Goal: Contribute content: Add original content to the website for others to see

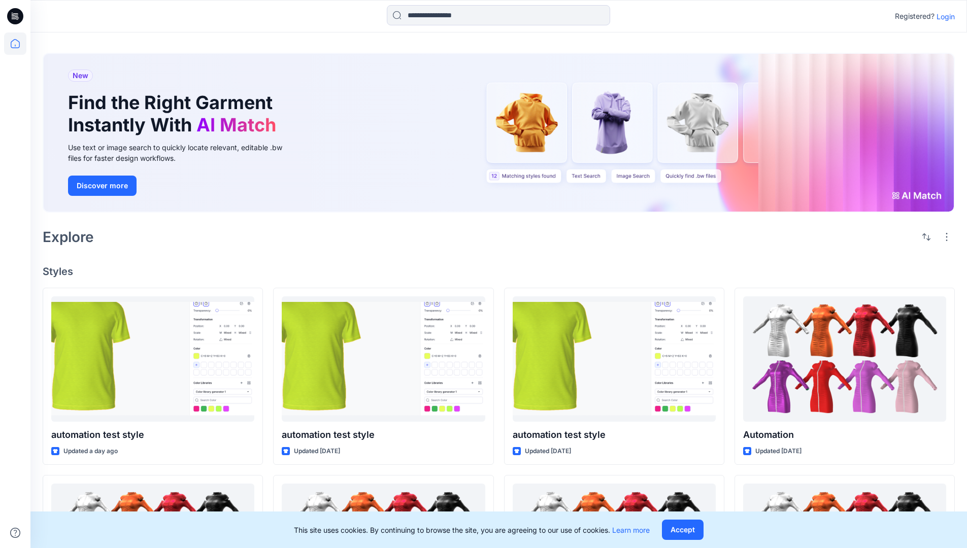
click at [943, 16] on p "Login" at bounding box center [946, 16] width 18 height 11
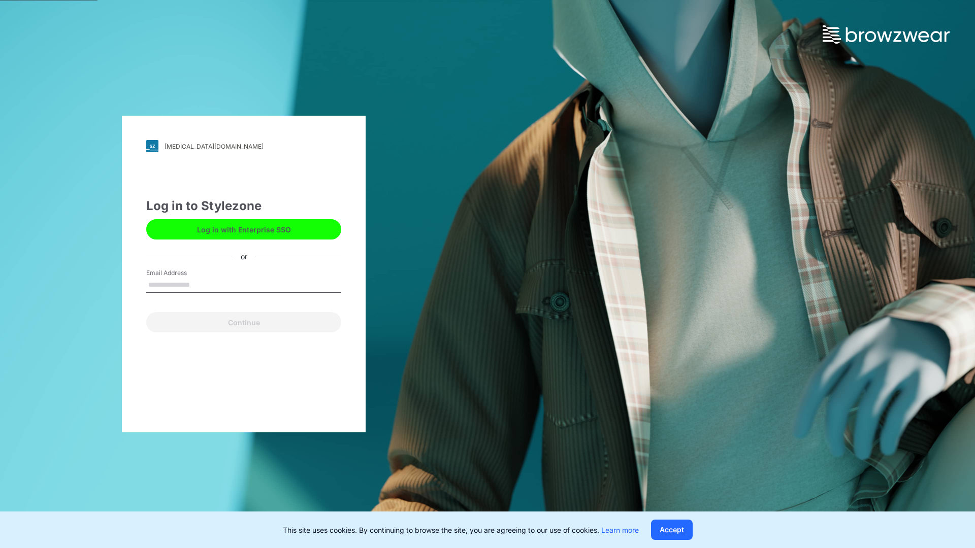
click at [201, 284] on input "Email Address" at bounding box center [243, 285] width 195 height 15
type input "**********"
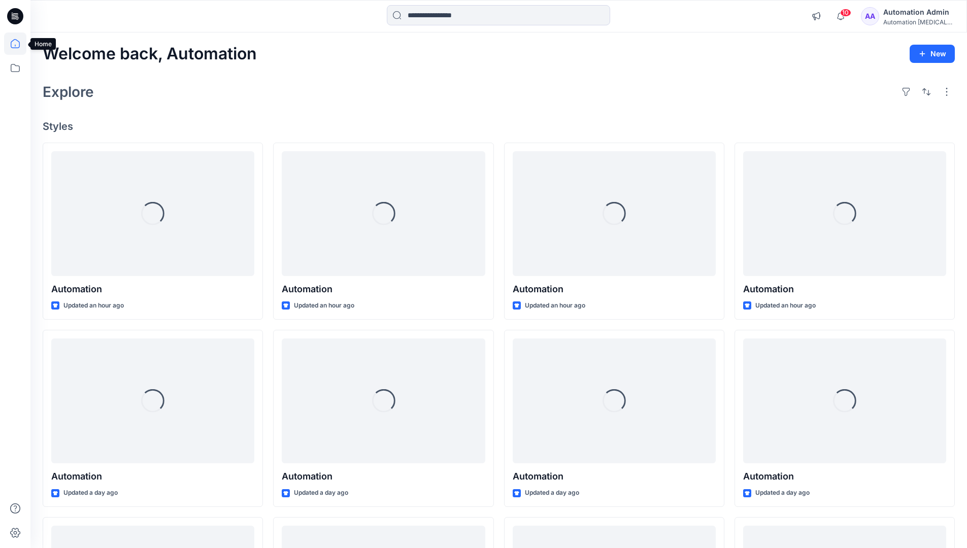
click at [19, 44] on icon at bounding box center [15, 43] width 9 height 9
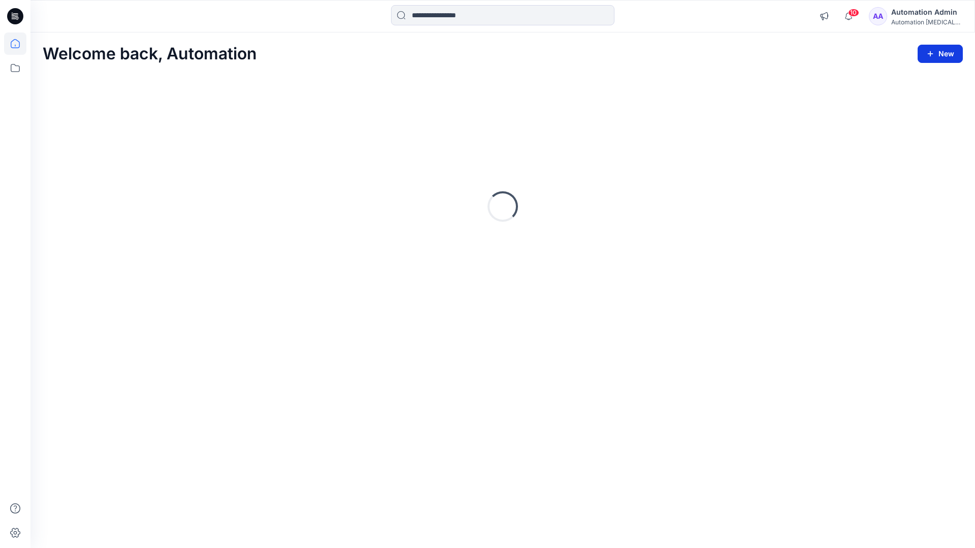
click at [932, 56] on icon "button" at bounding box center [930, 54] width 8 height 8
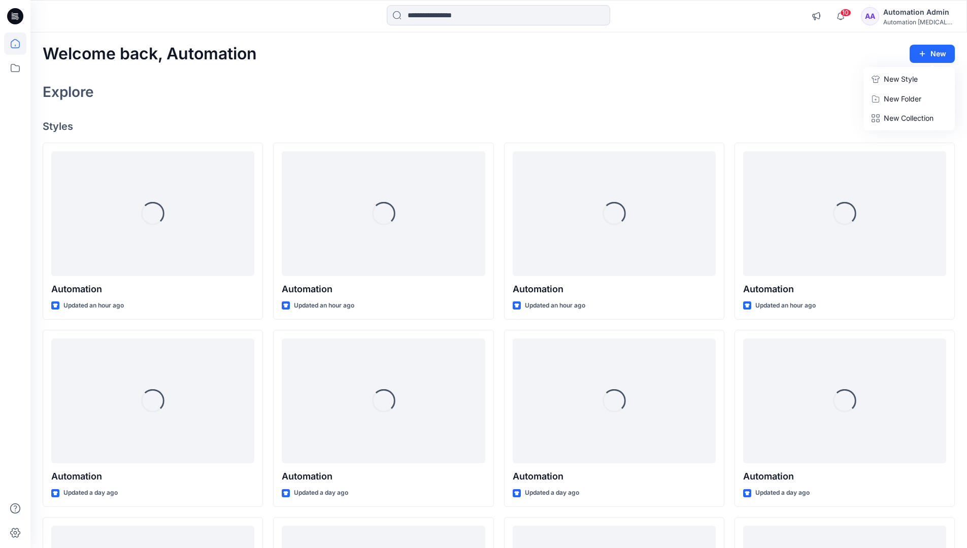
click at [881, 80] on button "New Style" at bounding box center [909, 79] width 87 height 20
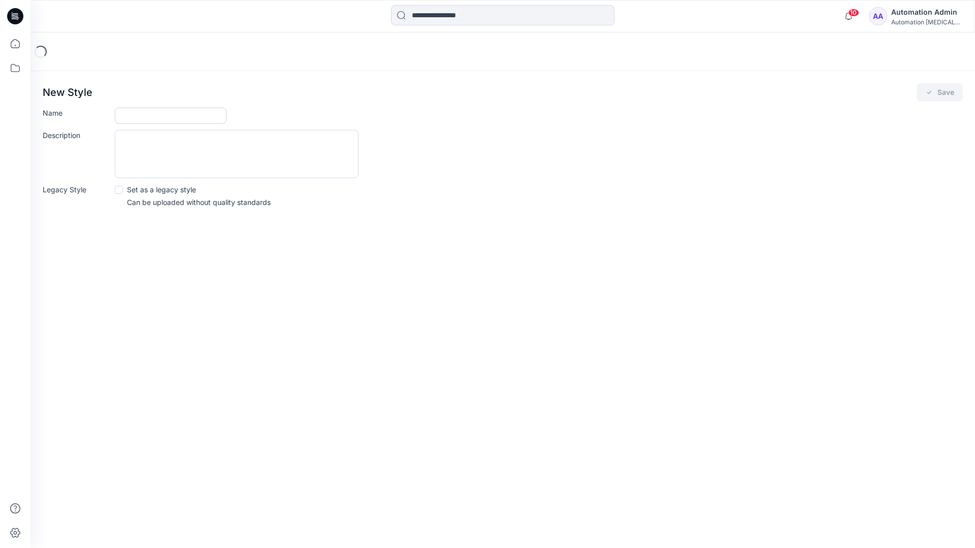
click at [135, 113] on input "Name" at bounding box center [171, 116] width 112 height 16
type input "**********"
click at [950, 92] on button "Save" at bounding box center [940, 92] width 46 height 18
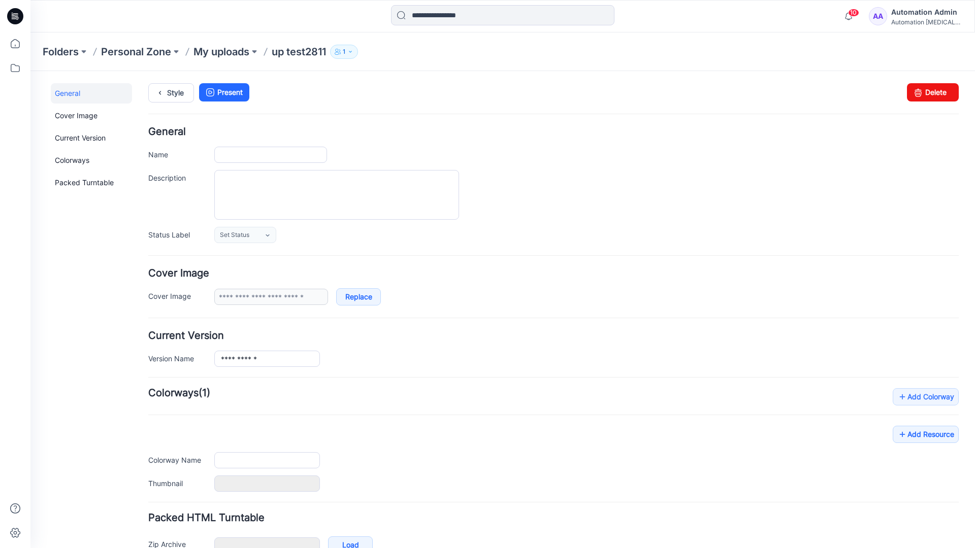
type input "**********"
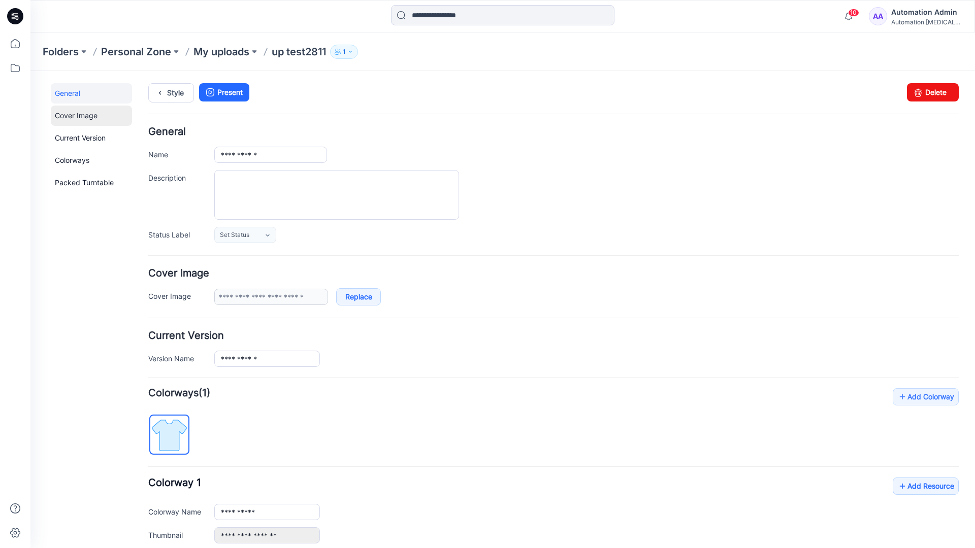
click at [75, 115] on link "Cover Image" at bounding box center [91, 116] width 81 height 20
click at [70, 136] on link "Current Version" at bounding box center [91, 138] width 81 height 20
click at [74, 159] on link "Colorways" at bounding box center [91, 160] width 81 height 20
click at [77, 183] on link "Packed Turntable" at bounding box center [91, 183] width 81 height 20
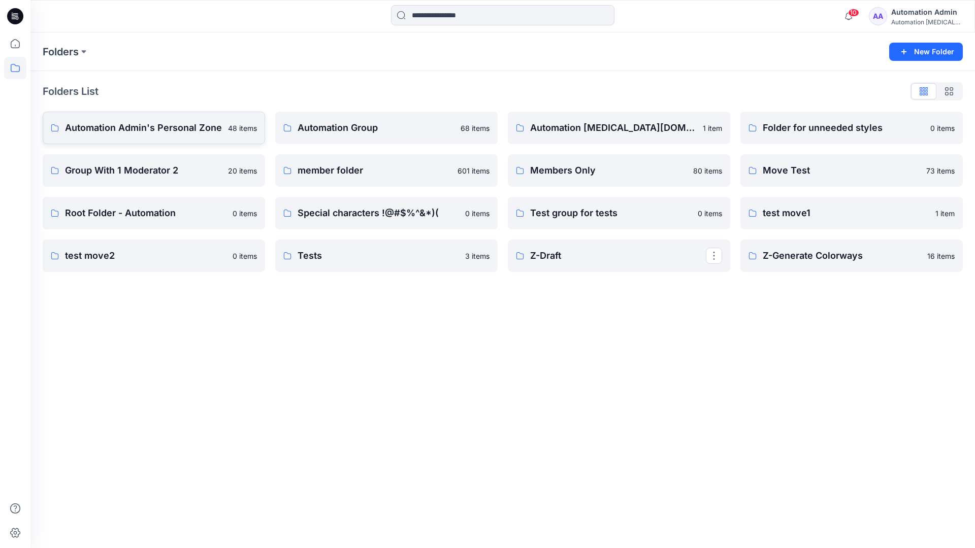
click at [162, 131] on p "Automation Admin's Personal Zone" at bounding box center [143, 128] width 157 height 14
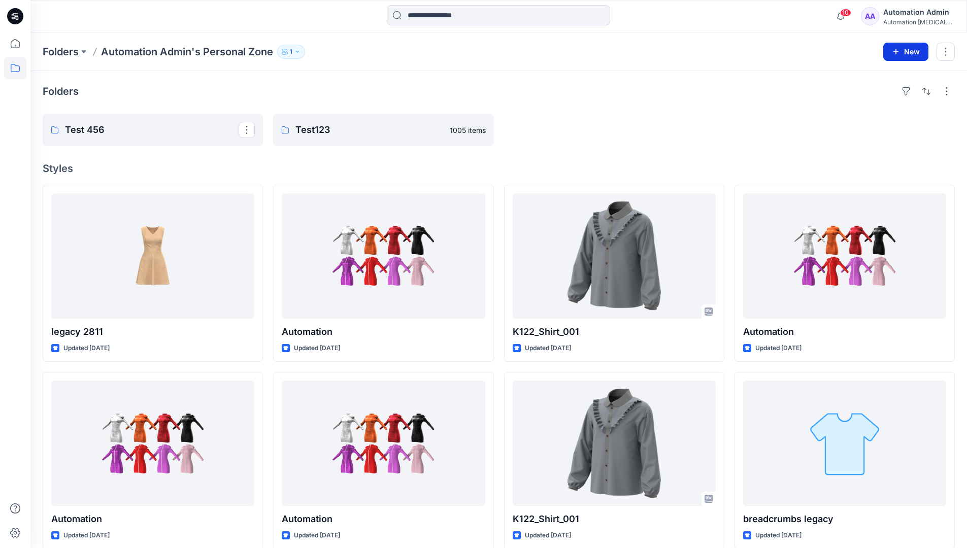
click at [895, 50] on icon "button" at bounding box center [896, 52] width 8 height 8
click at [886, 76] on p "New Style" at bounding box center [875, 77] width 34 height 12
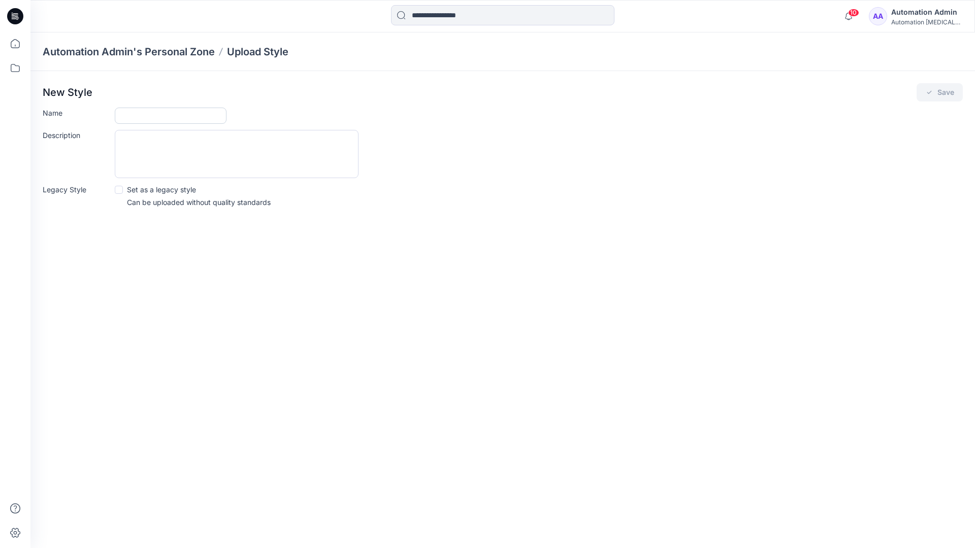
click at [135, 113] on input "Name" at bounding box center [171, 116] width 112 height 16
type input "**********"
click at [120, 189] on span at bounding box center [119, 190] width 8 height 8
click at [943, 94] on button "Save" at bounding box center [940, 92] width 46 height 18
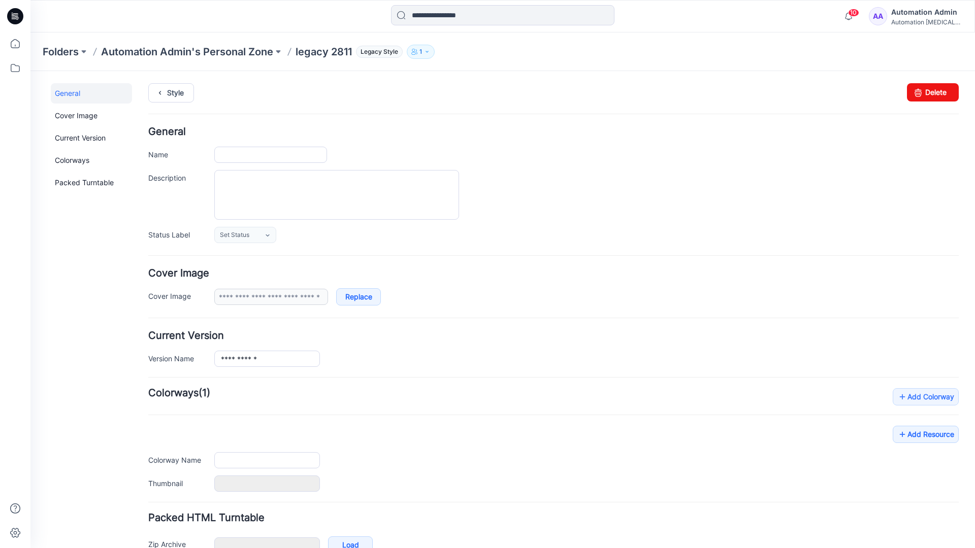
type input "**********"
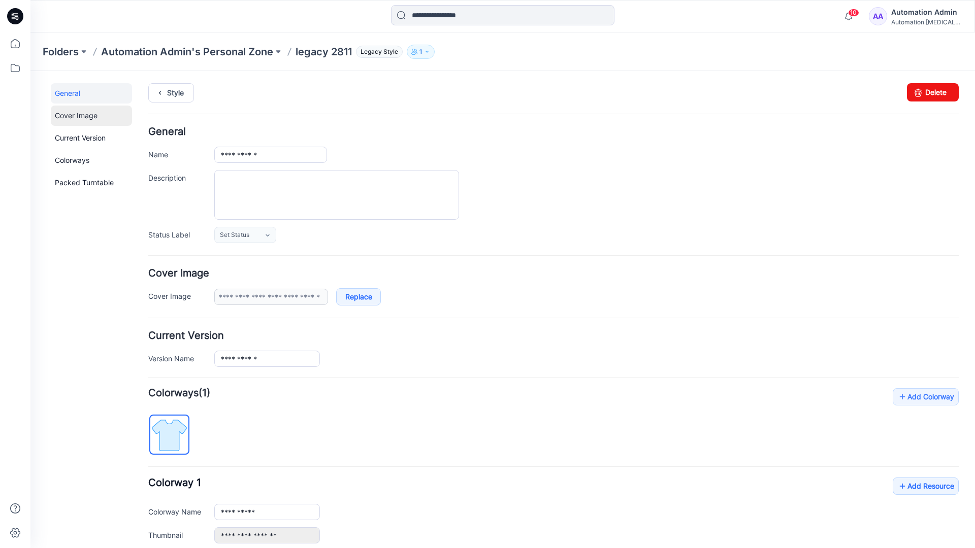
click at [77, 116] on link "Cover Image" at bounding box center [91, 116] width 81 height 20
click at [77, 141] on link "Current Version" at bounding box center [91, 138] width 81 height 20
click at [75, 159] on link "Colorways" at bounding box center [91, 160] width 81 height 20
click at [81, 183] on link "Packed Turntable" at bounding box center [91, 183] width 81 height 20
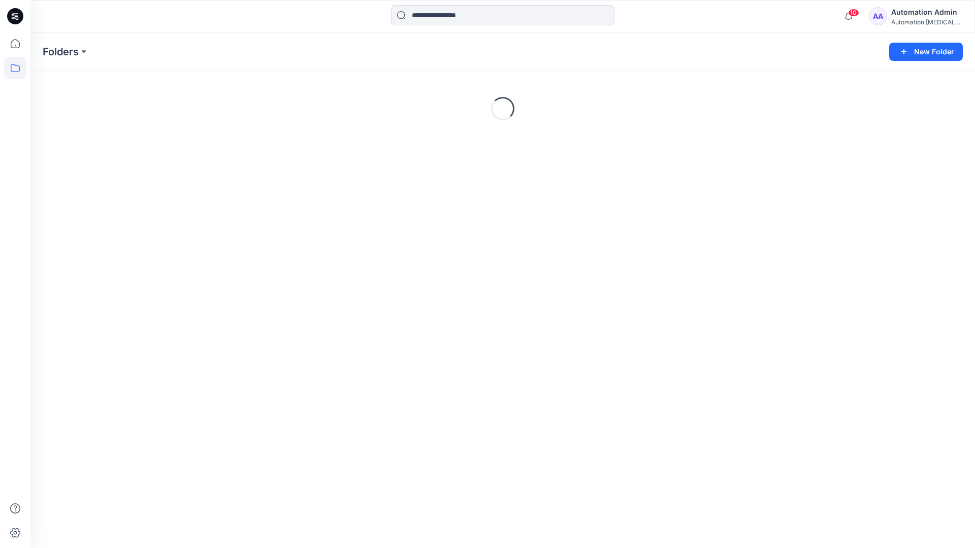
click at [922, 22] on div "Automation [MEDICAL_DATA]..." at bounding box center [926, 22] width 71 height 8
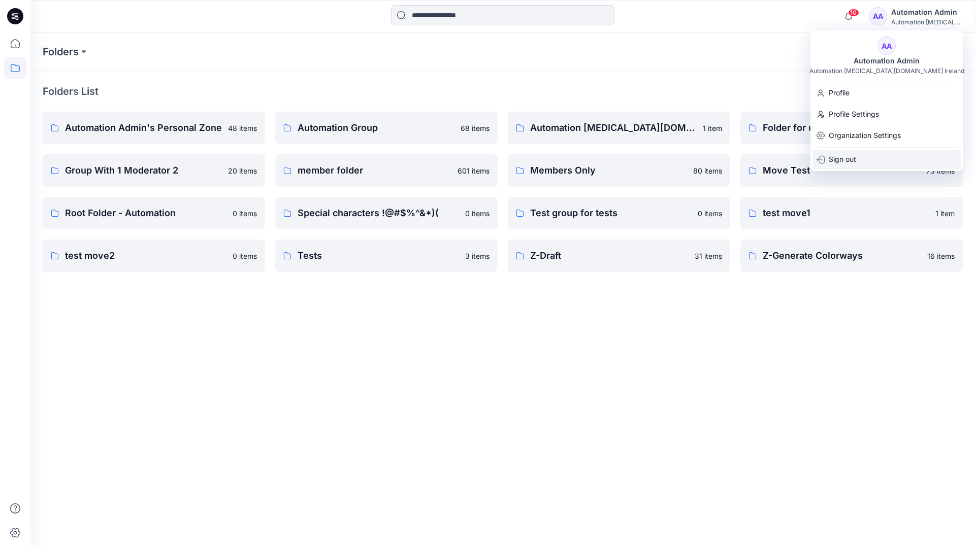
click at [847, 158] on p "Sign out" at bounding box center [842, 159] width 27 height 19
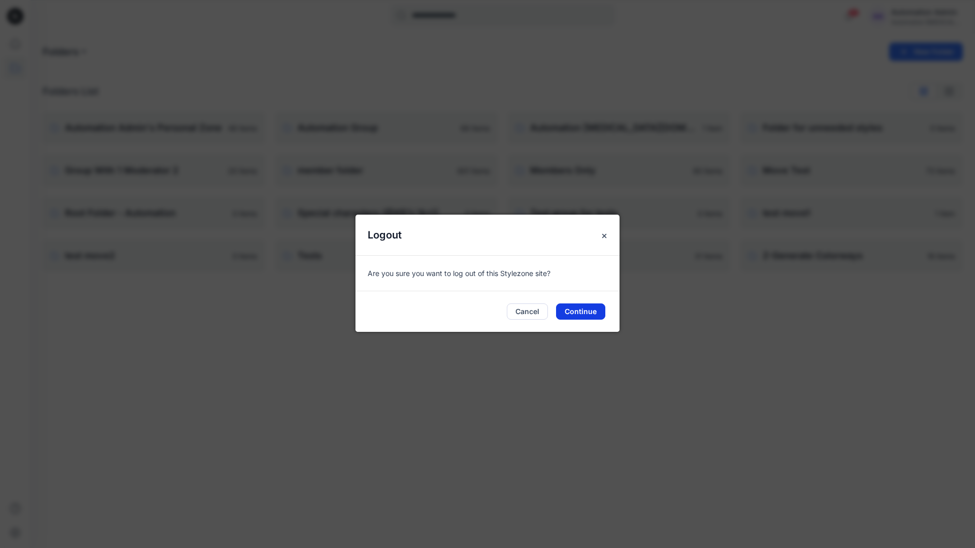
click at [591, 308] on button "Continue" at bounding box center [580, 312] width 49 height 16
